Goal: Information Seeking & Learning: Find specific page/section

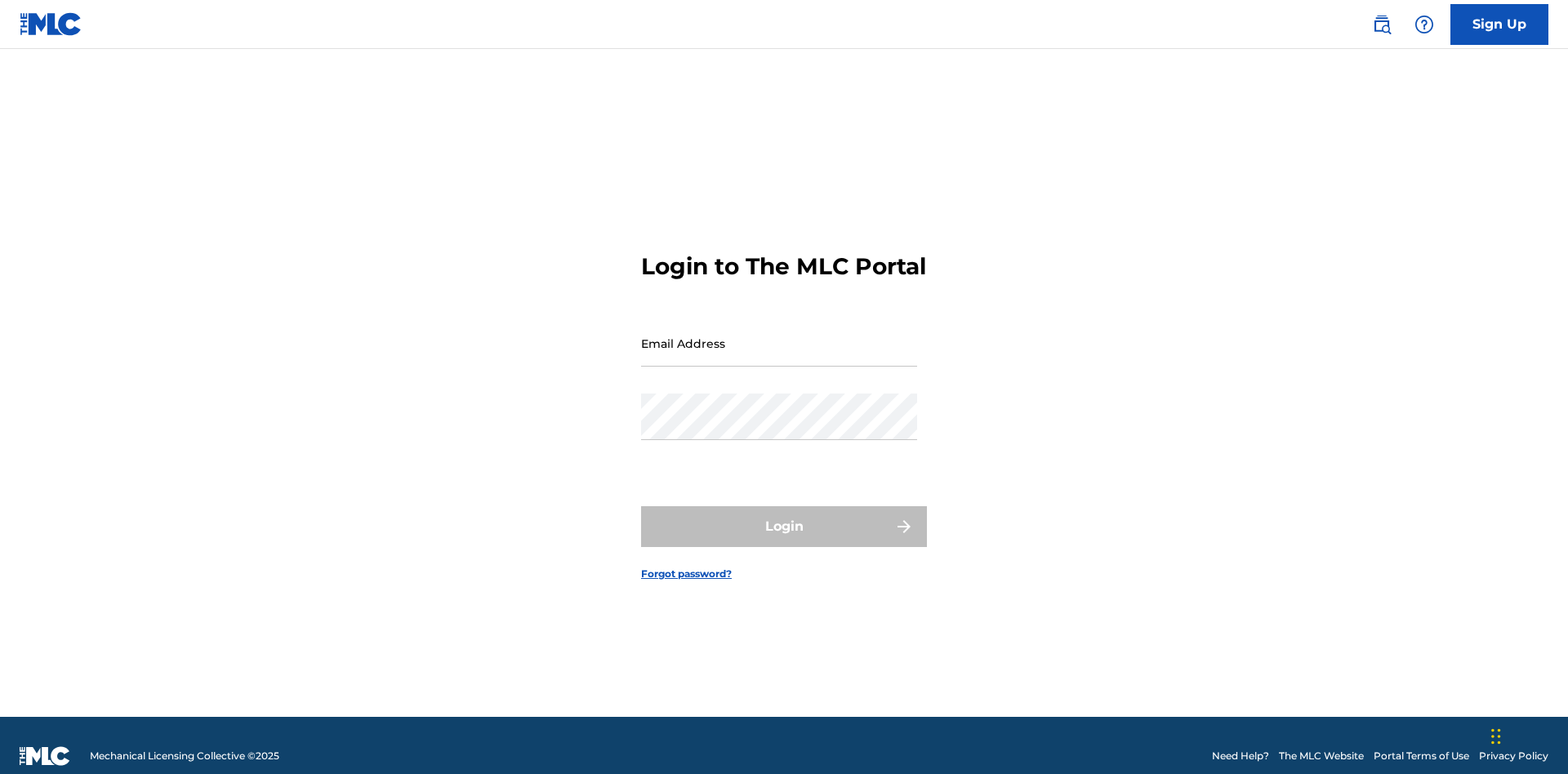
scroll to position [21, 0]
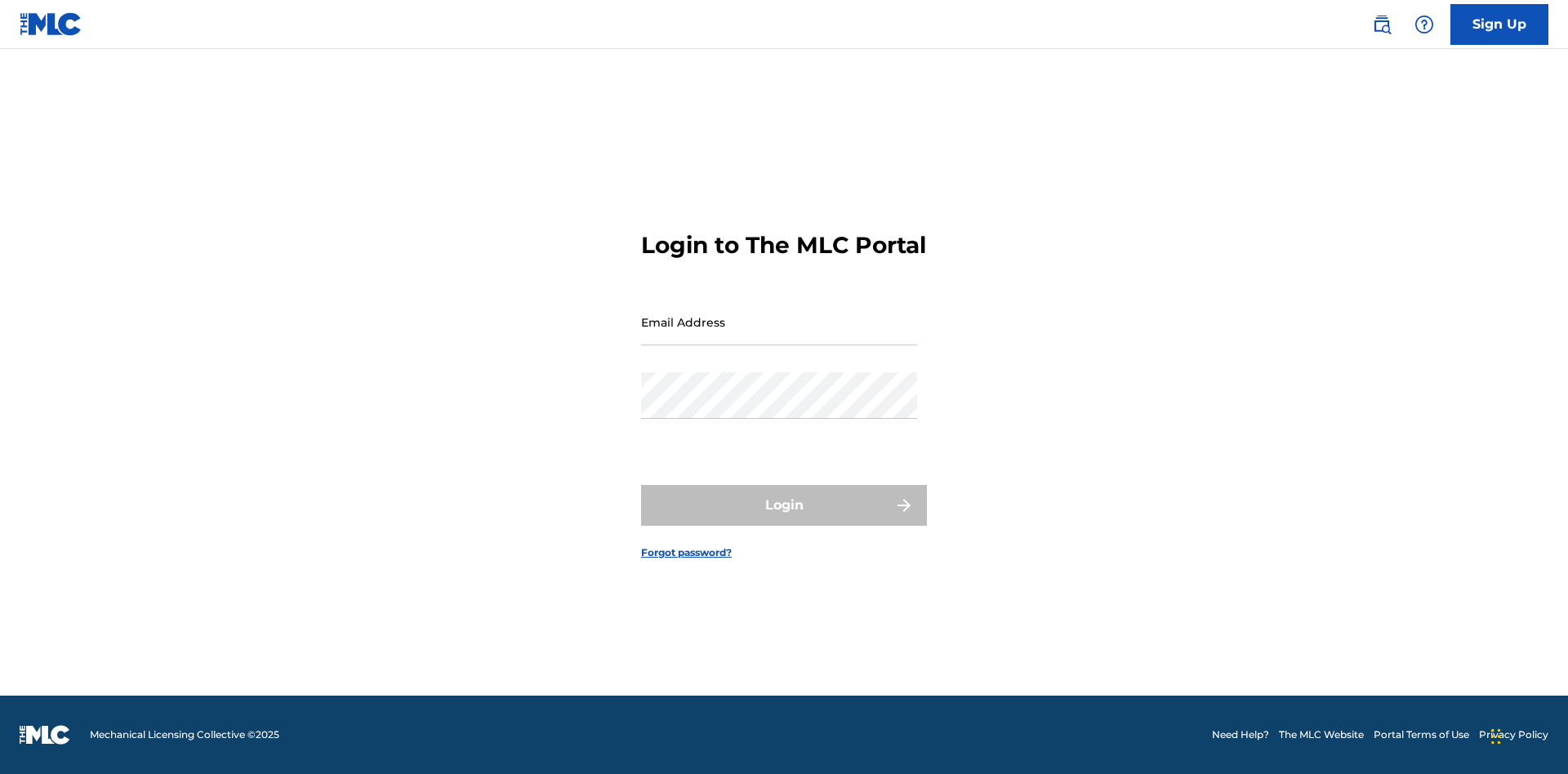
click at [779, 335] on input "Email Address" at bounding box center [779, 322] width 276 height 46
type input "[EMAIL_ADDRESS][DOMAIN_NAME]"
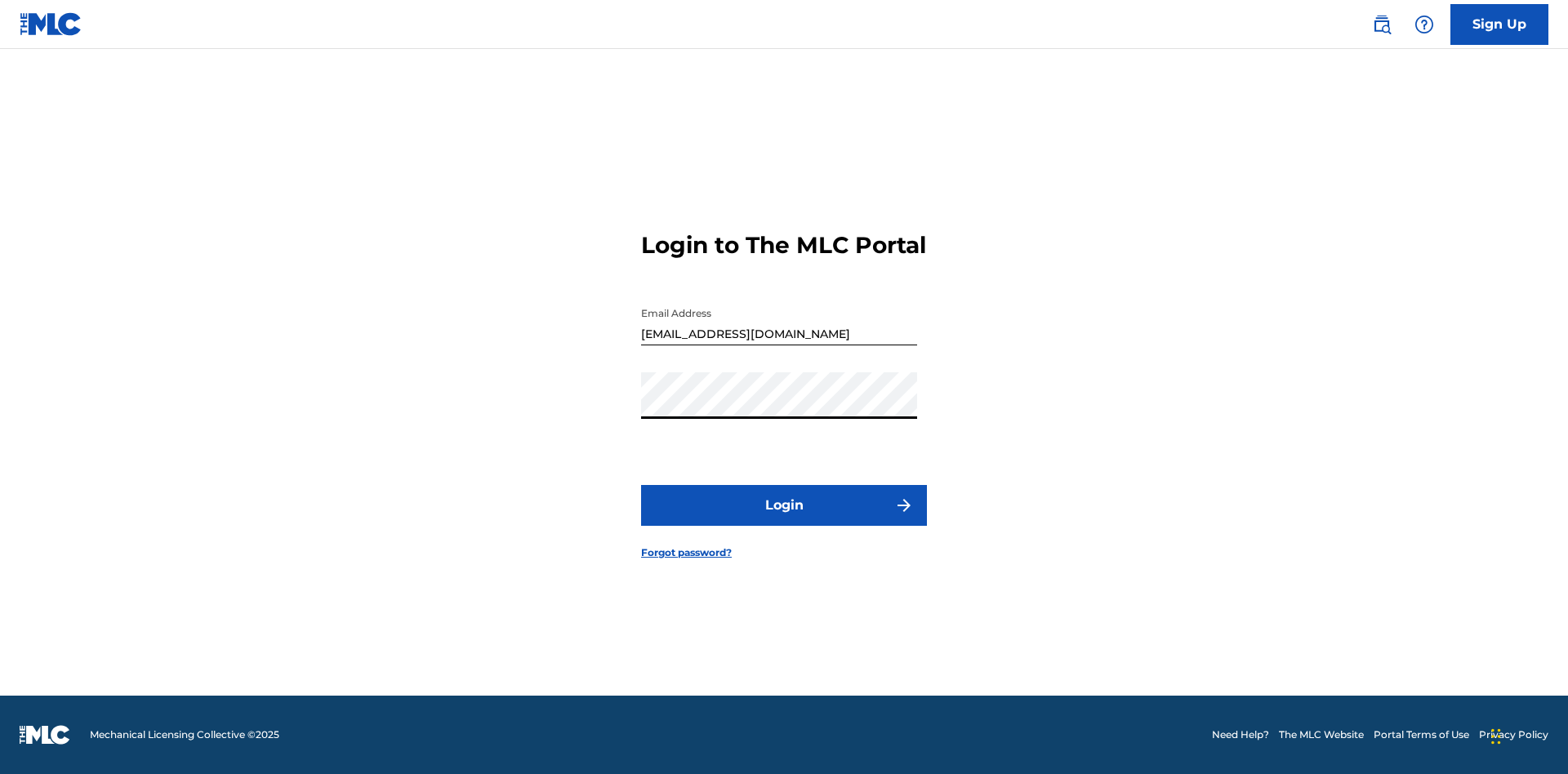
click at [784, 520] on button "Login" at bounding box center [784, 505] width 286 height 41
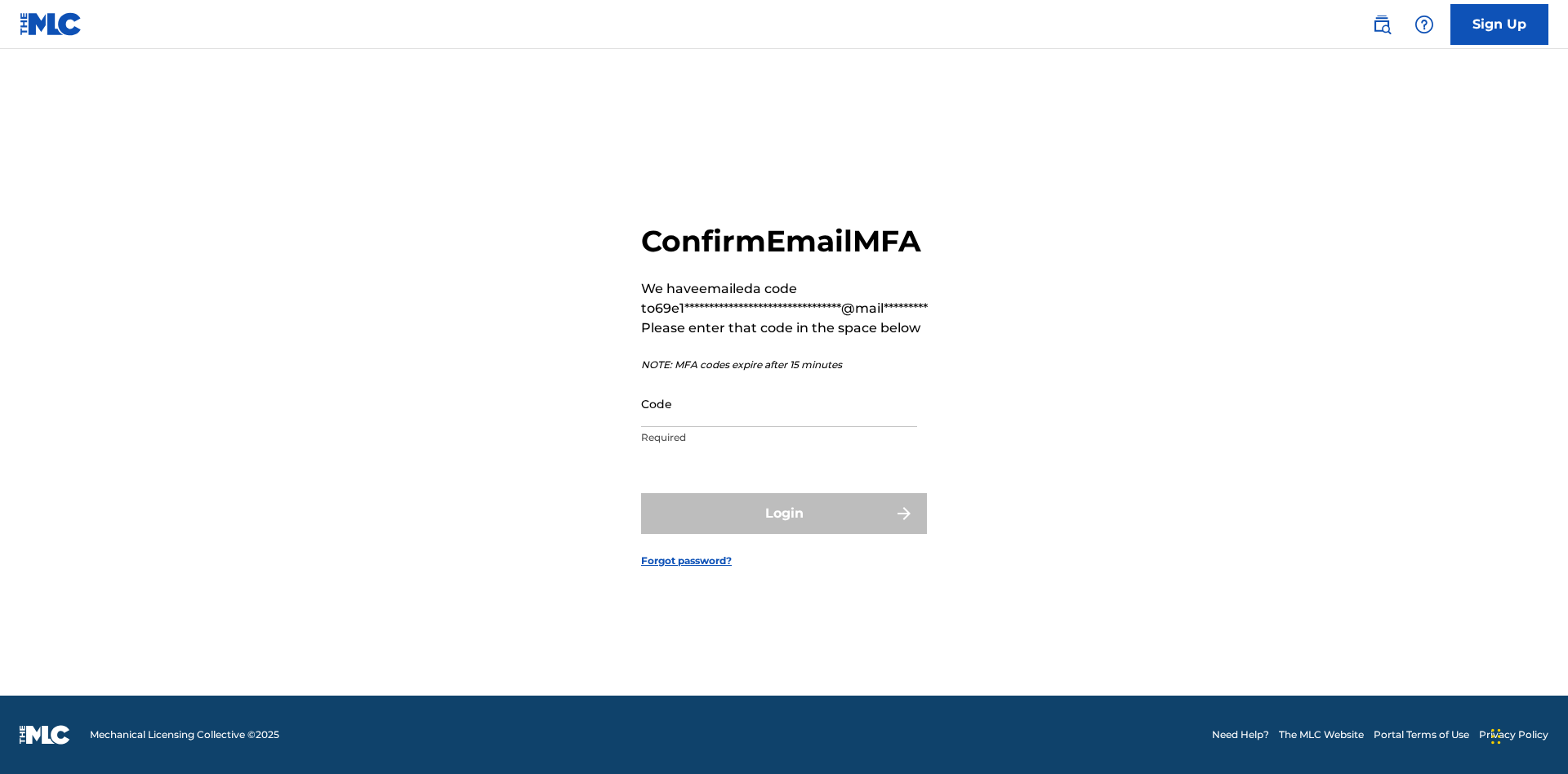
click at [779, 403] on input "Code" at bounding box center [779, 403] width 276 height 46
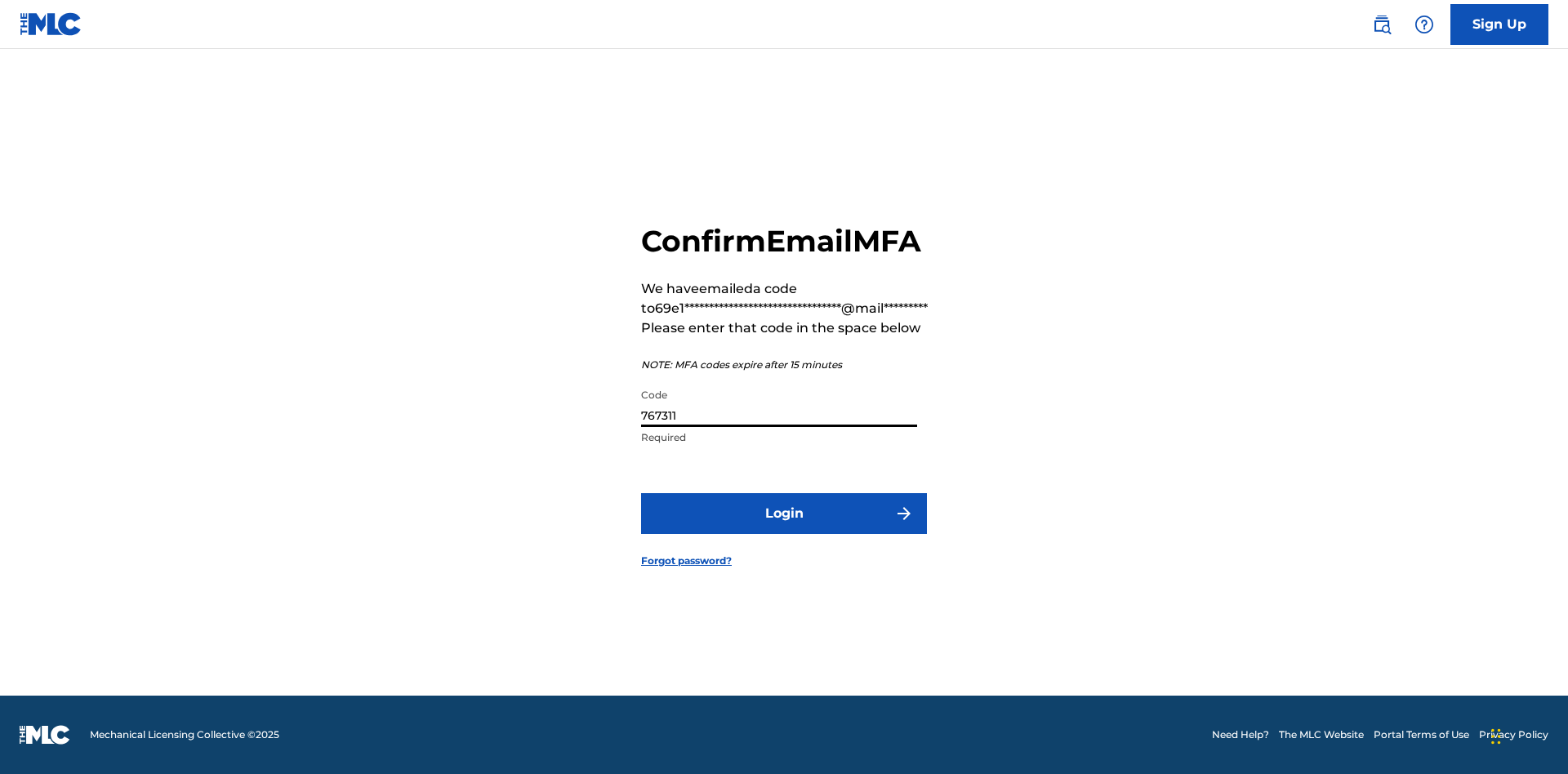
type input "767311"
click at [784, 512] on button "Login" at bounding box center [784, 513] width 286 height 41
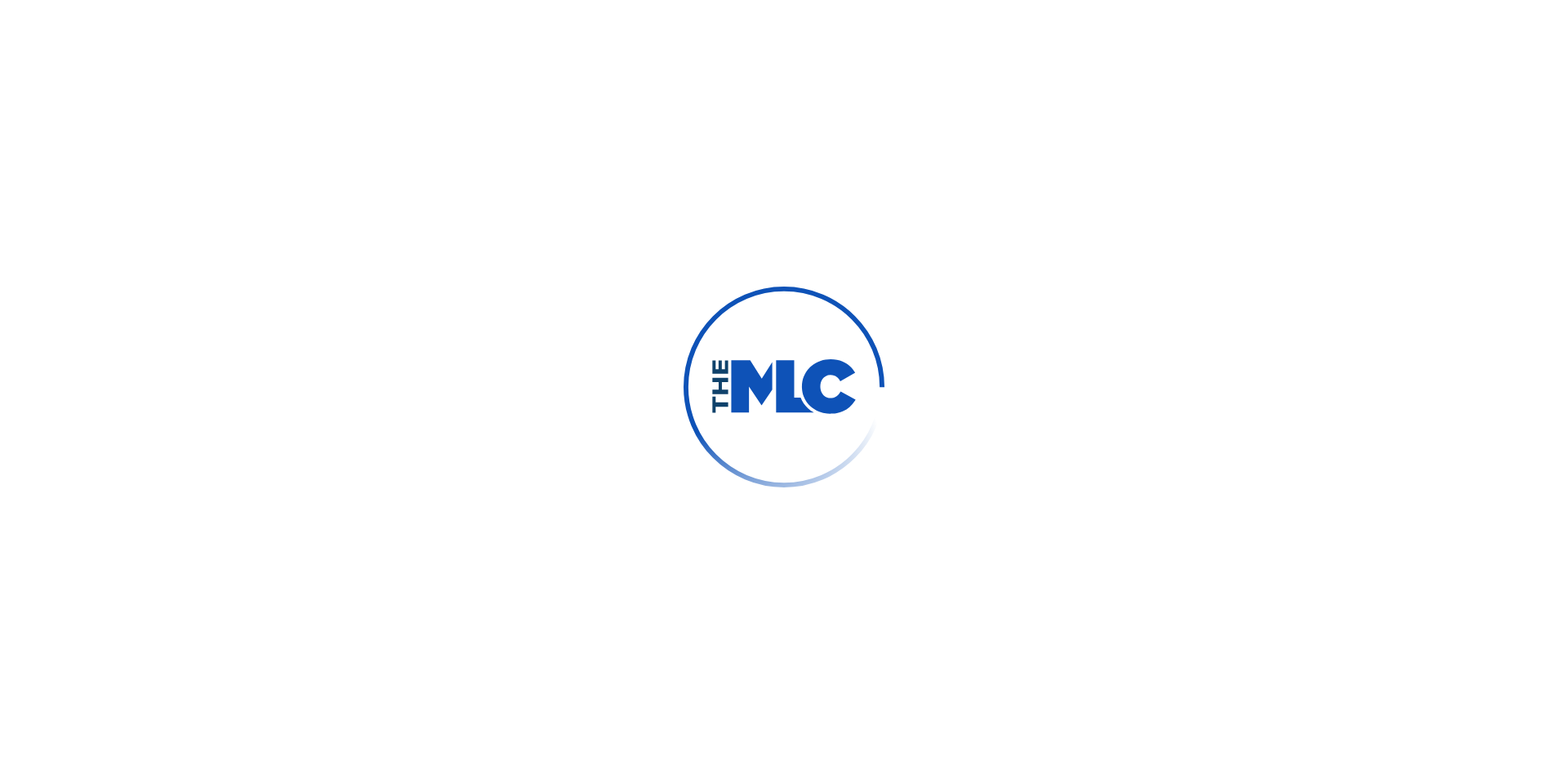
scroll to position [0, 0]
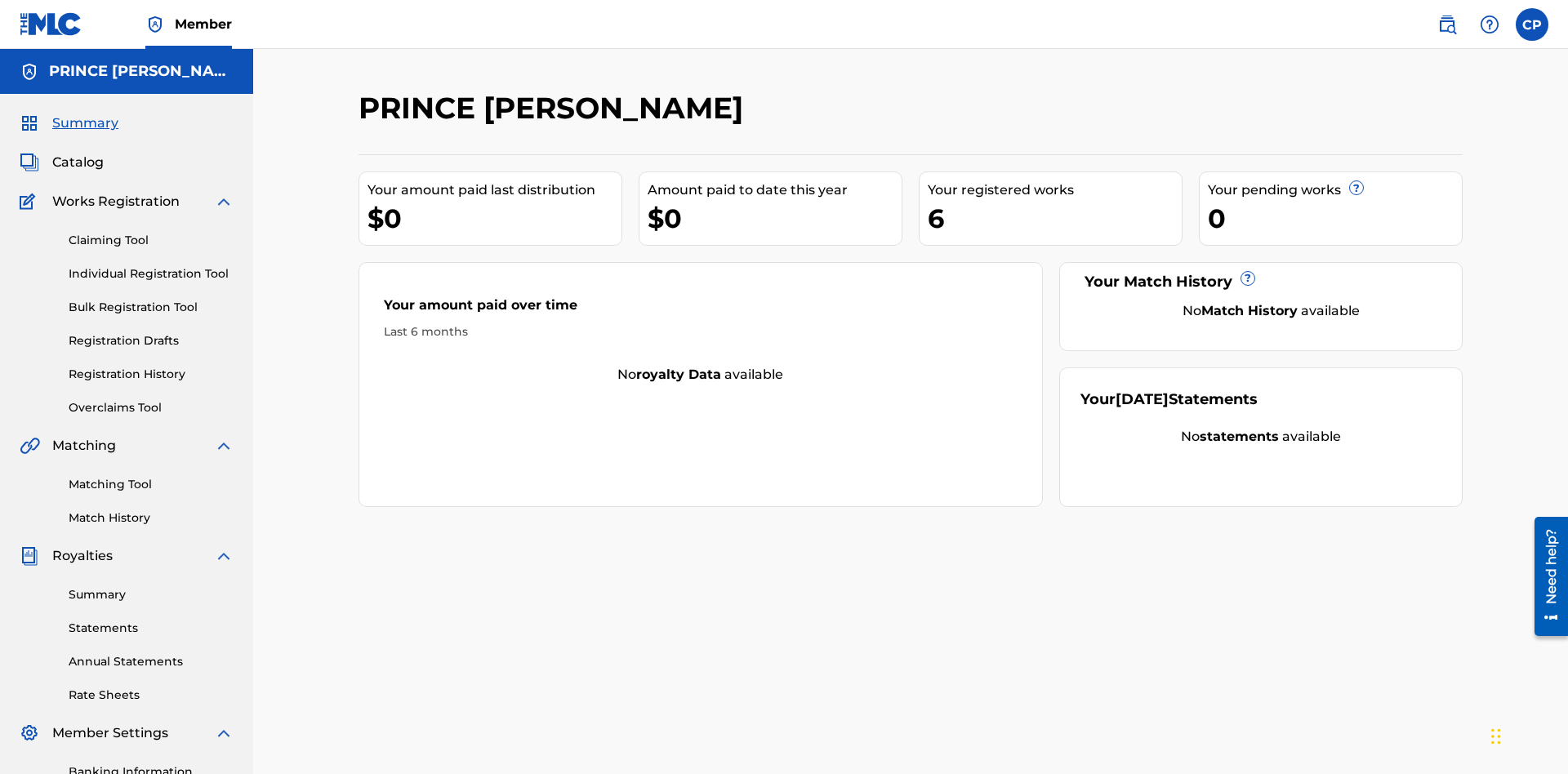
scroll to position [55, 0]
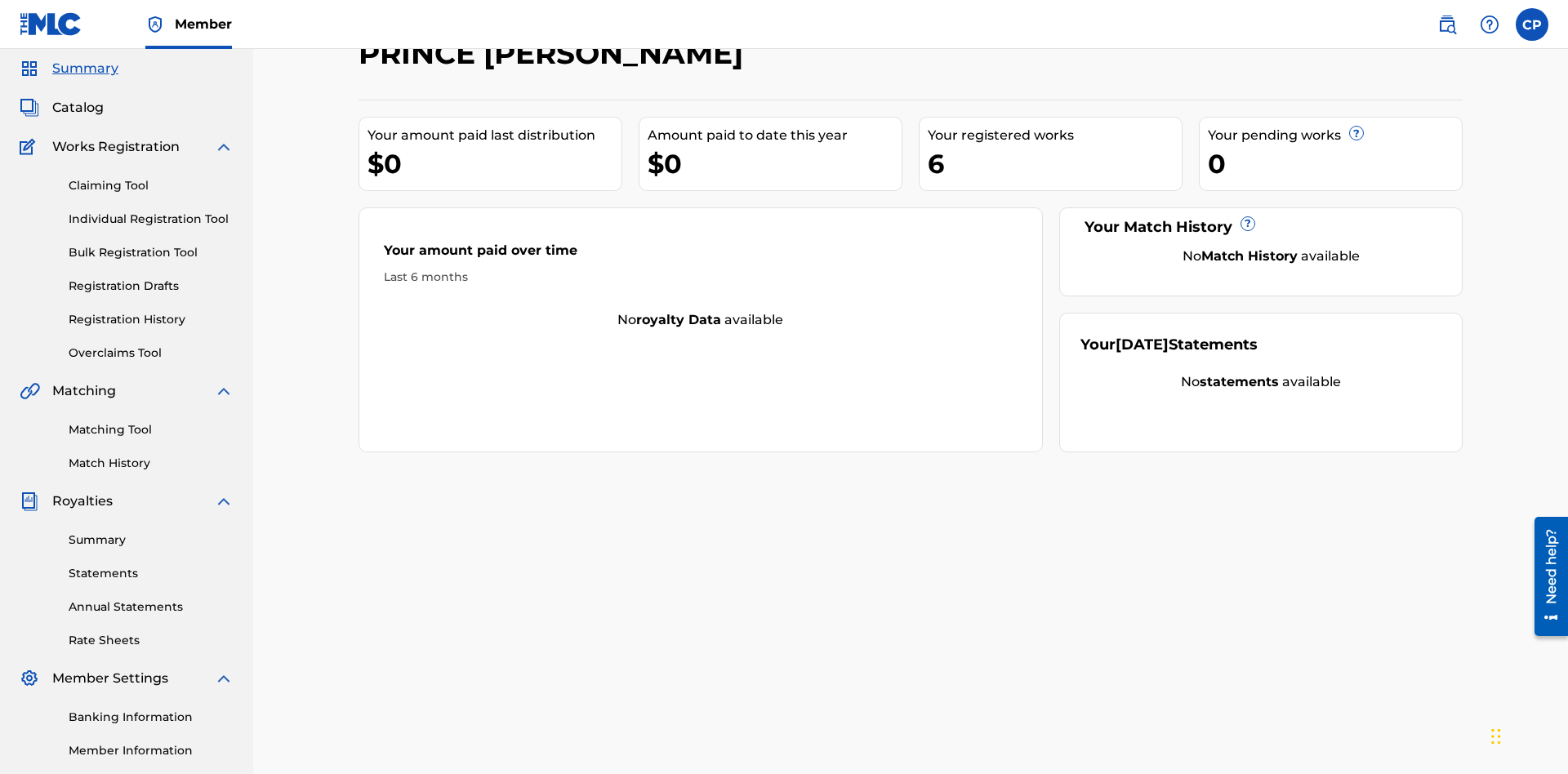
click at [77, 108] on span "Catalog" at bounding box center [78, 108] width 52 height 20
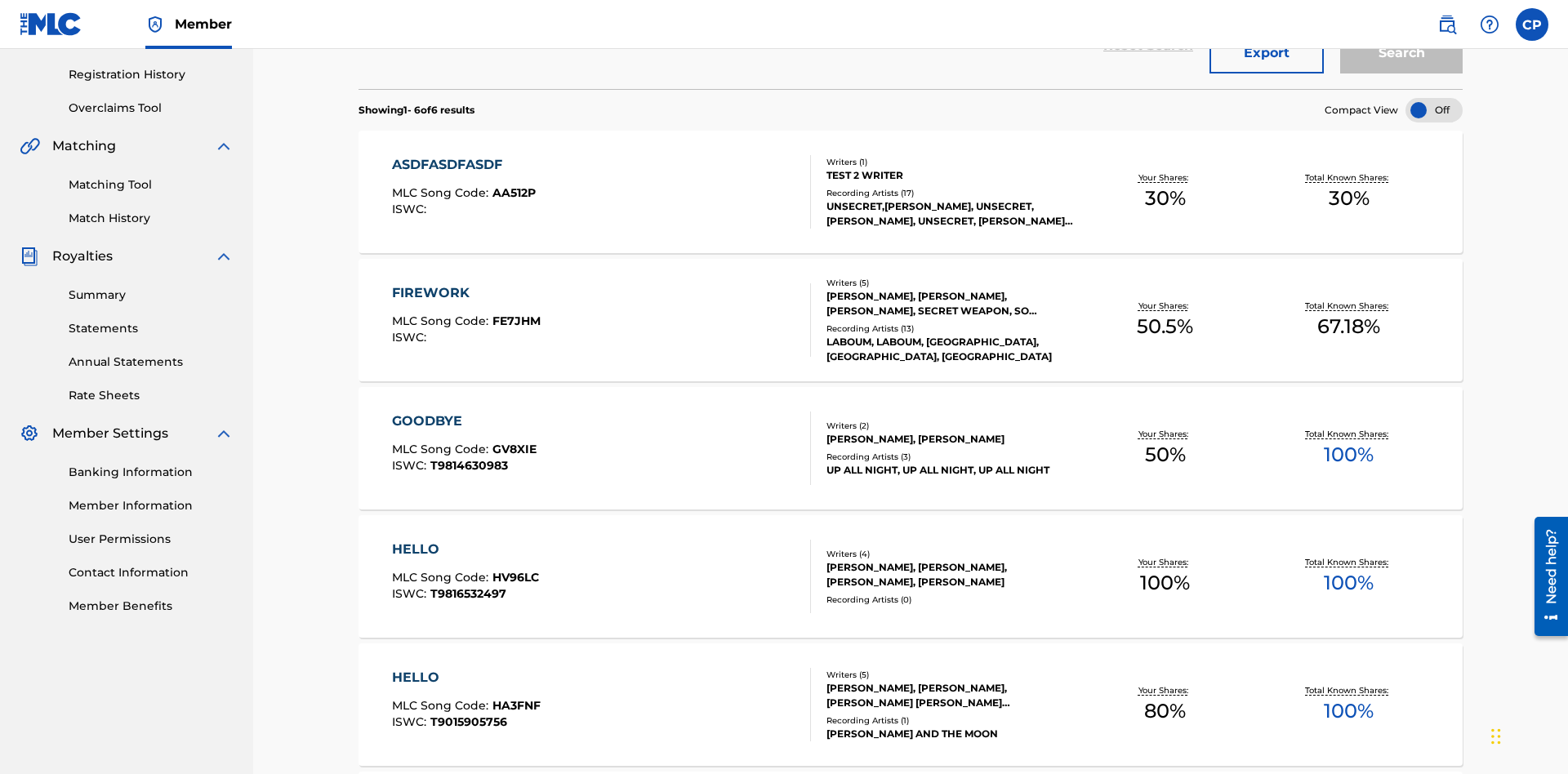
scroll to position [64, 0]
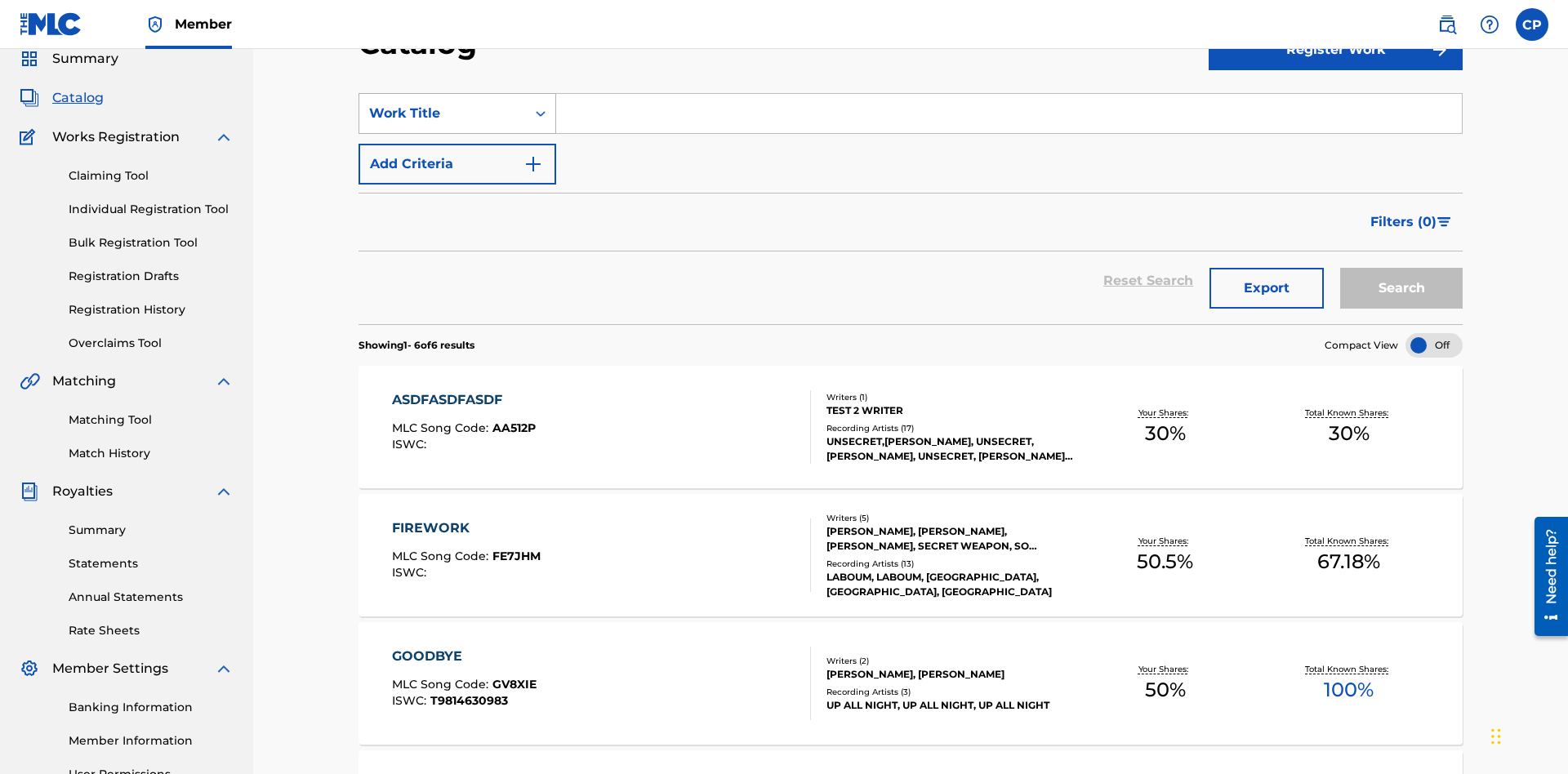
click at [443, 114] on div "Work Title" at bounding box center [443, 114] width 147 height 20
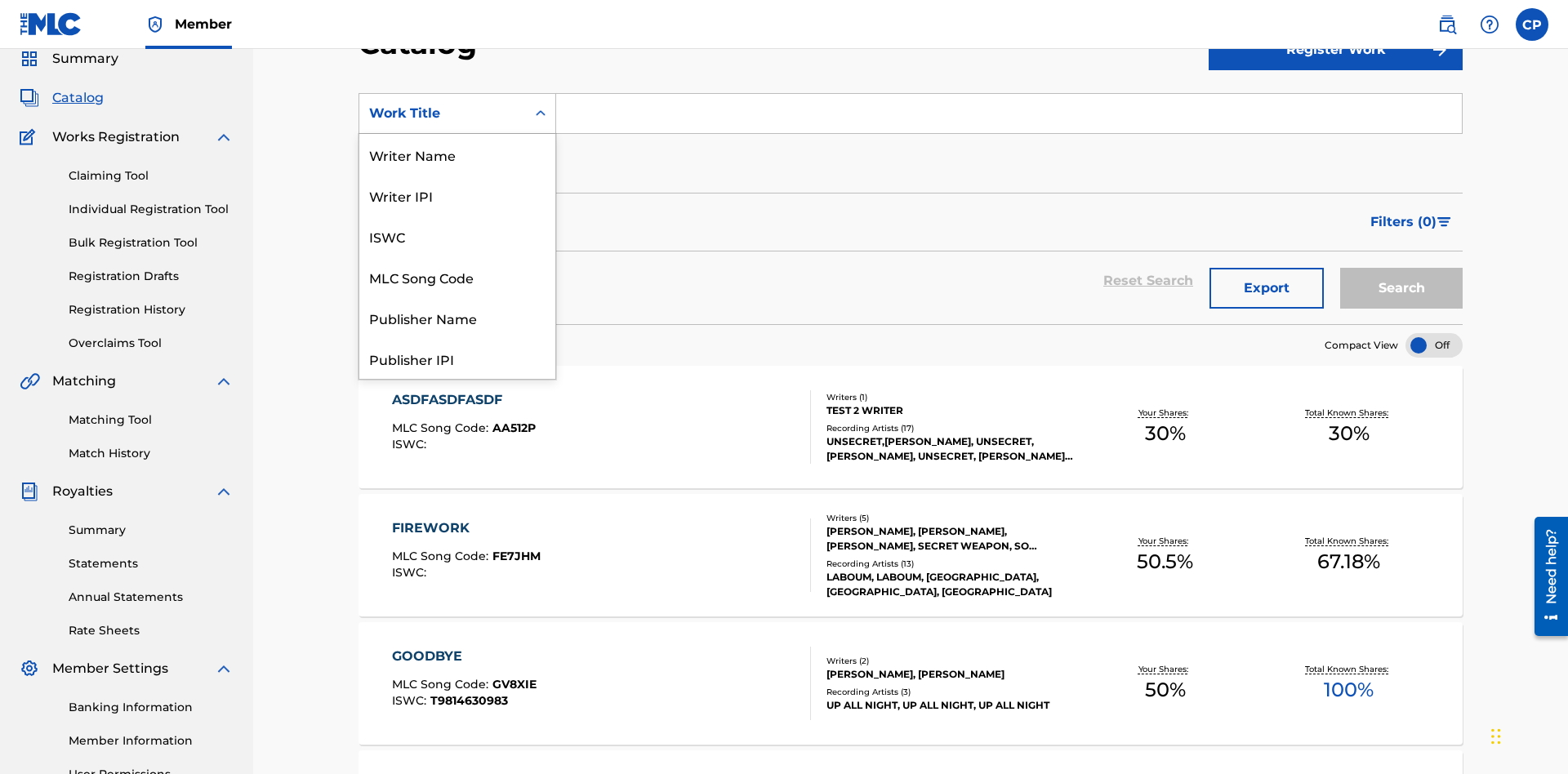
scroll to position [245, 0]
click at [457, 358] on div "Work Title" at bounding box center [457, 358] width 196 height 41
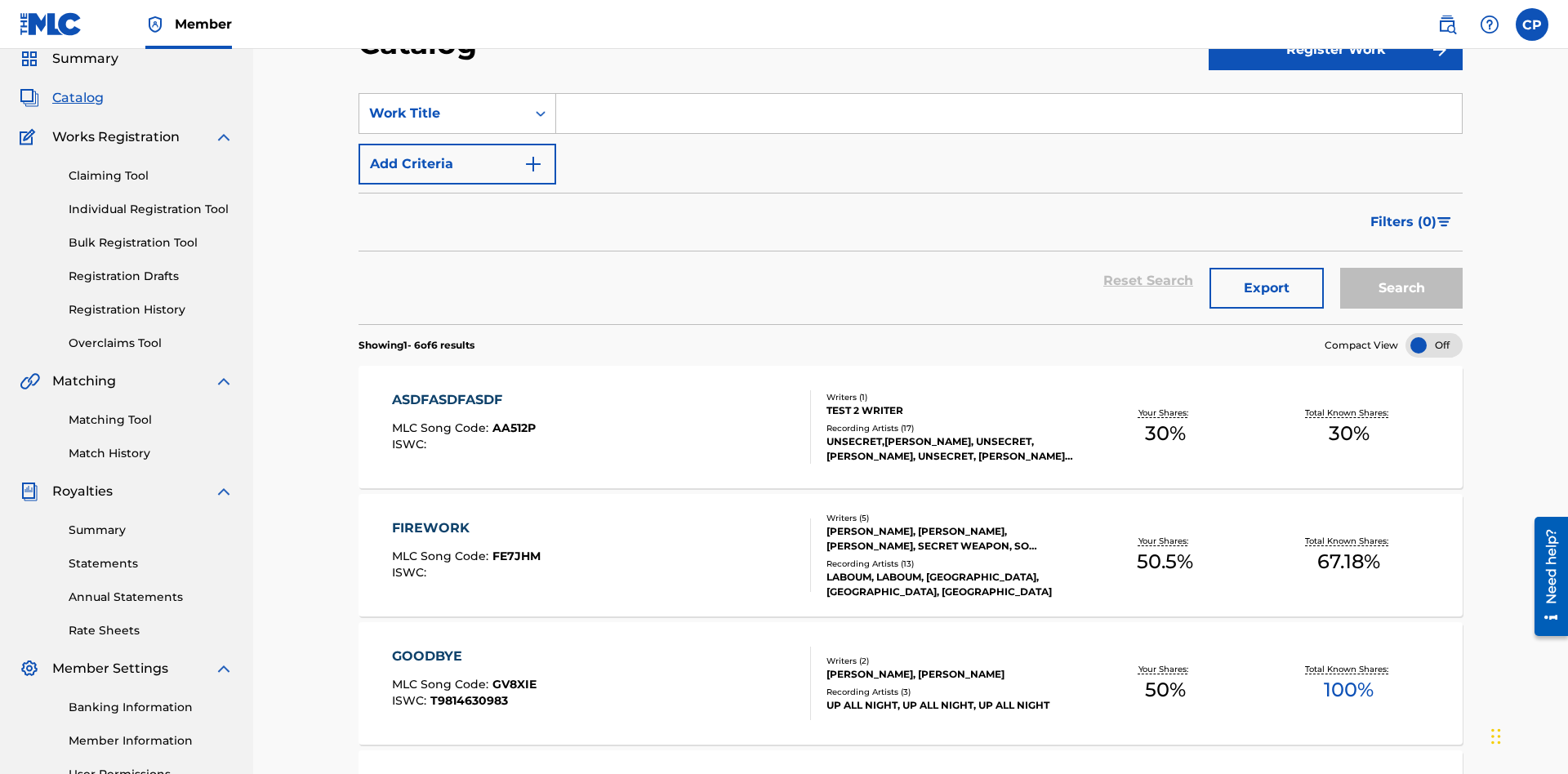
scroll to position [60, 0]
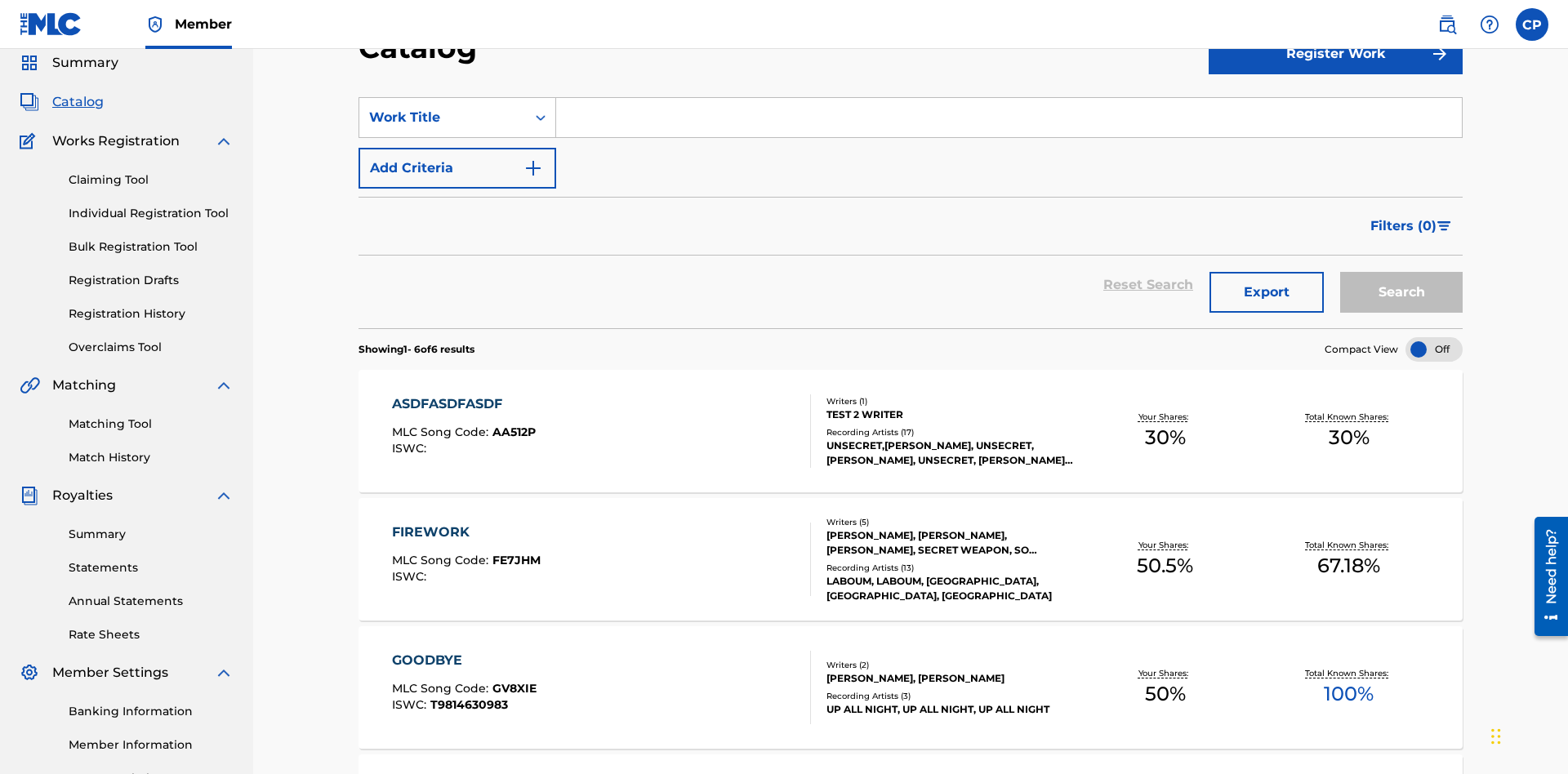
click at [1009, 117] on input "Search Form" at bounding box center [1009, 117] width 906 height 39
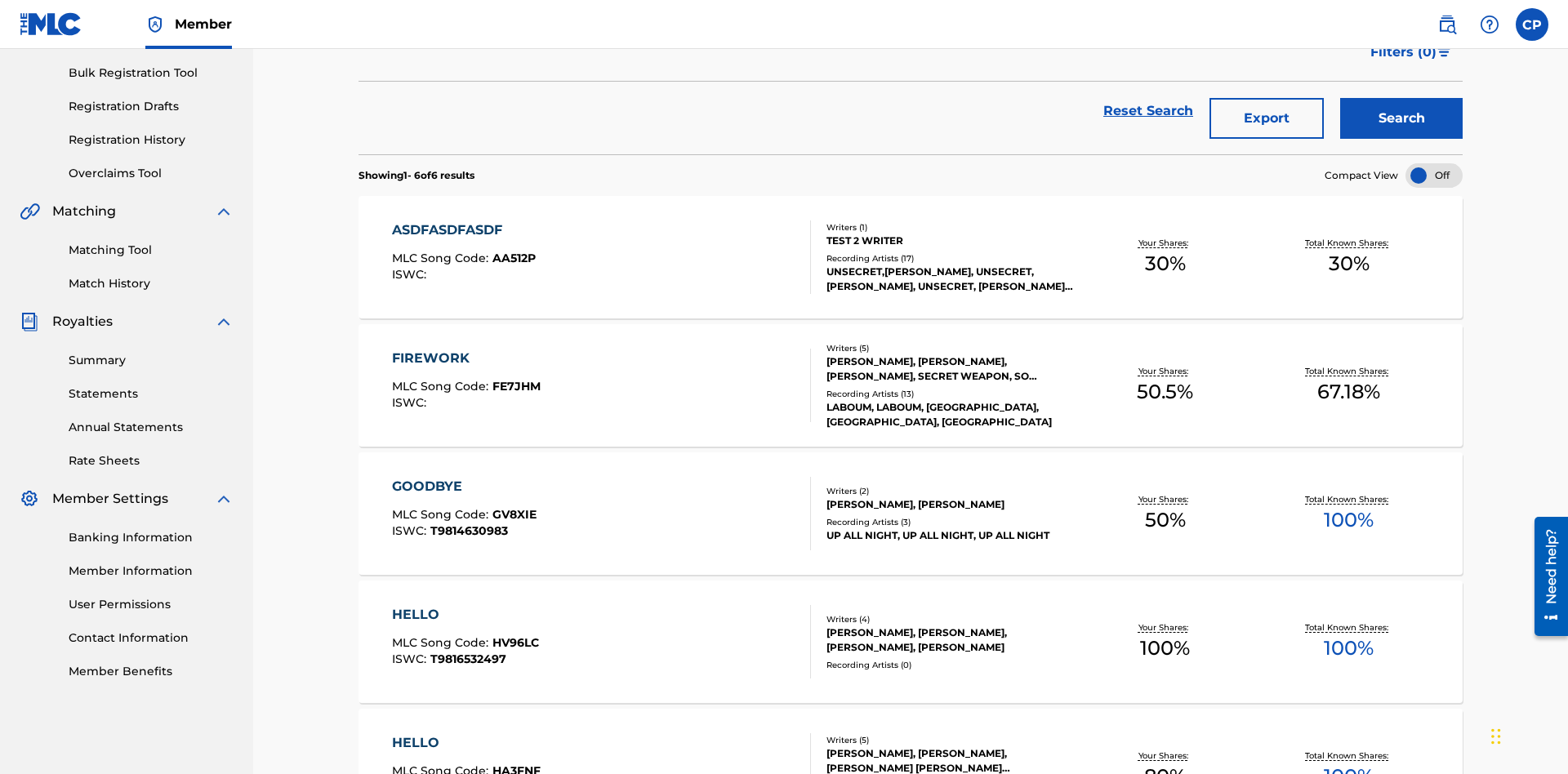
type input "HELLO"
click at [1402, 118] on button "Search" at bounding box center [1402, 118] width 123 height 41
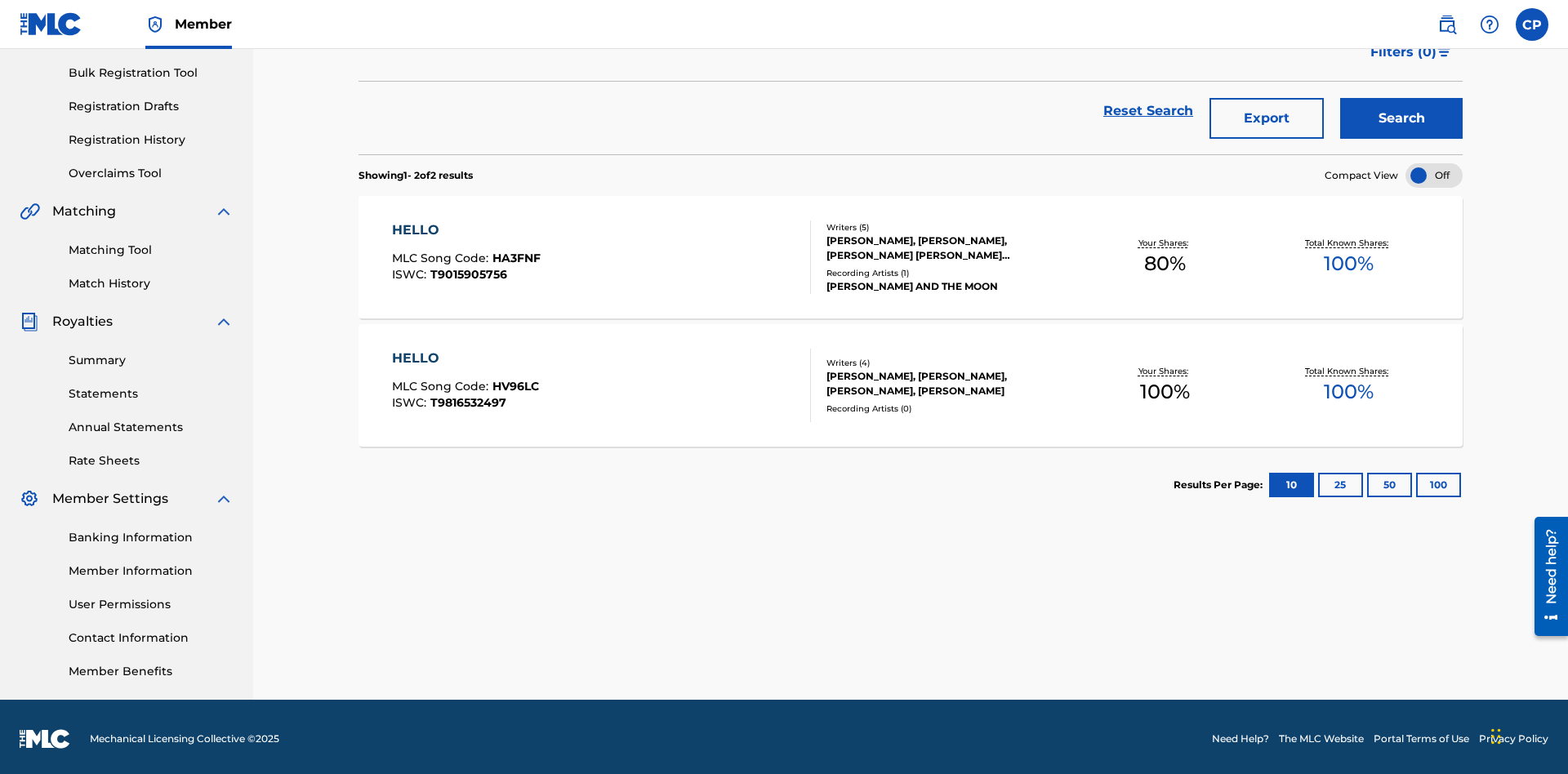
scroll to position [238, 0]
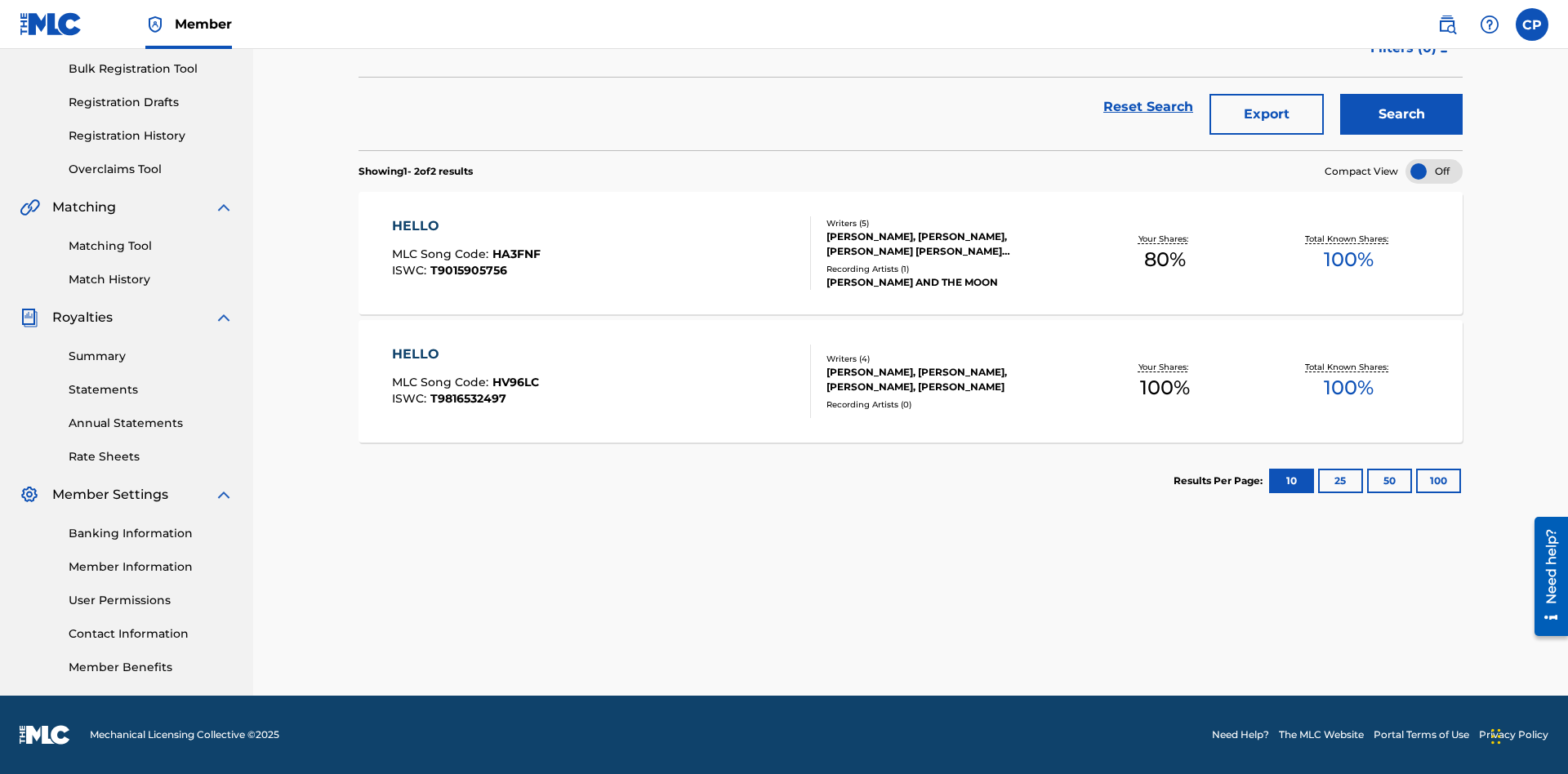
click at [514, 253] on span "HA3FNF" at bounding box center [516, 253] width 48 height 15
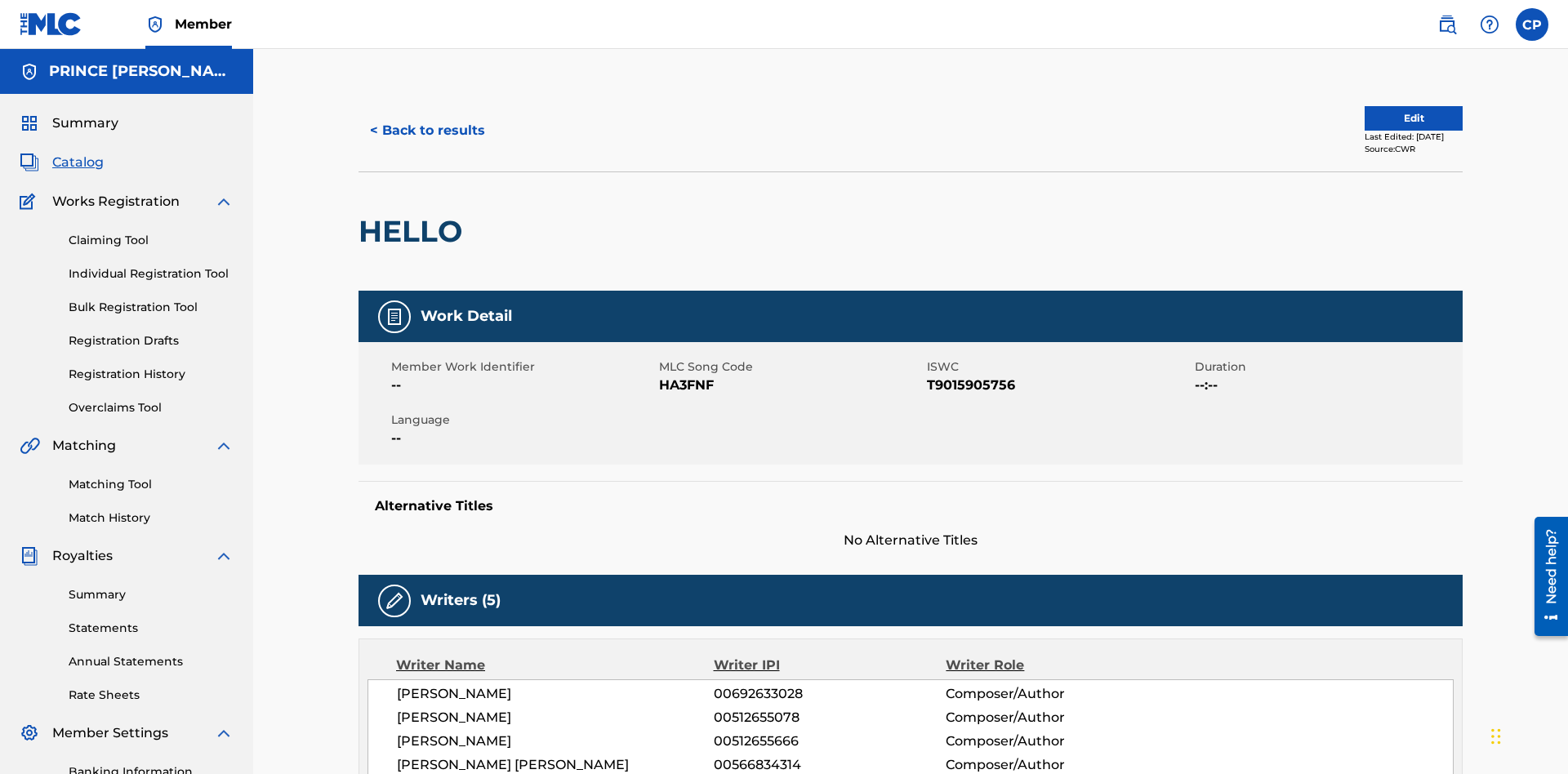
scroll to position [914, 0]
